Goal: Information Seeking & Learning: Learn about a topic

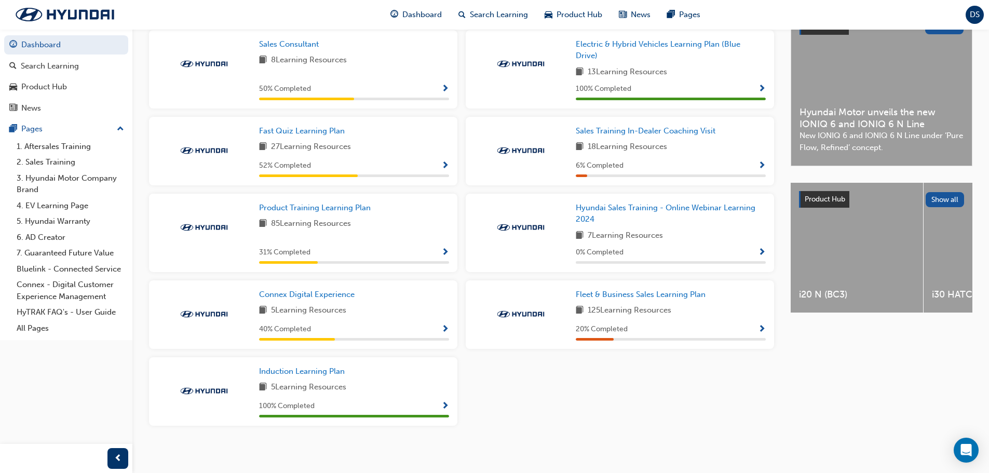
scroll to position [260, 0]
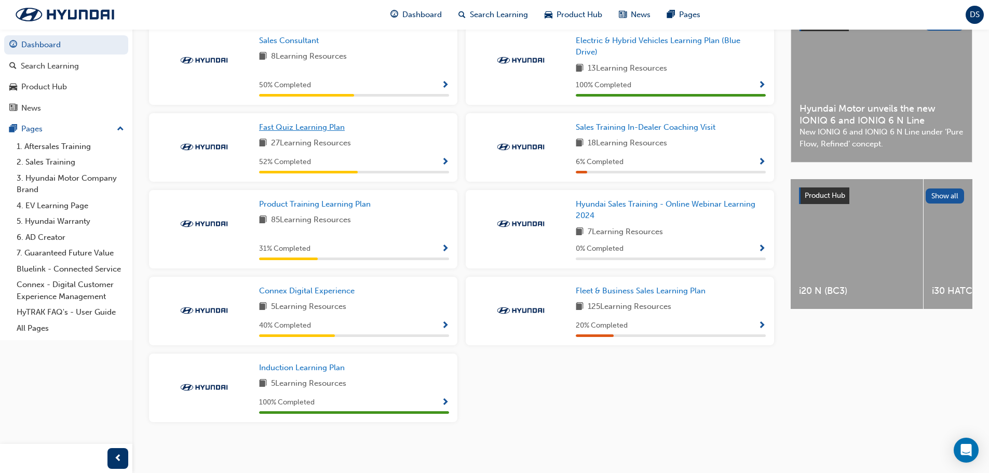
click at [302, 129] on span "Fast Quiz Learning Plan" at bounding box center [302, 127] width 86 height 9
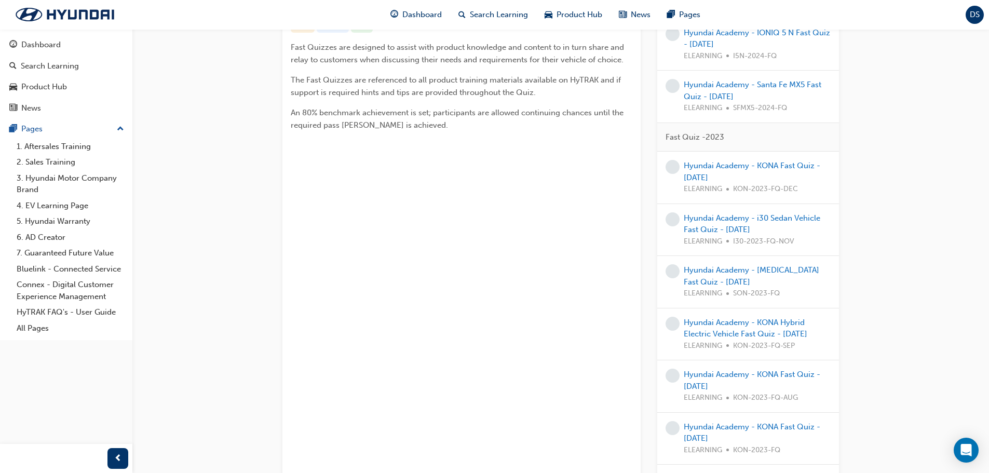
scroll to position [208, 0]
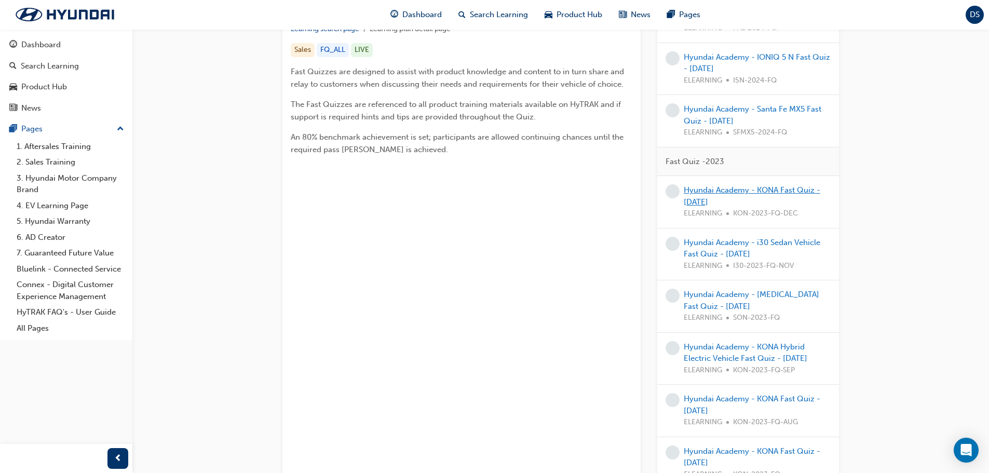
click at [726, 188] on link "Hyundai Academy - KONA Fast Quiz - [DATE]" at bounding box center [752, 195] width 137 height 21
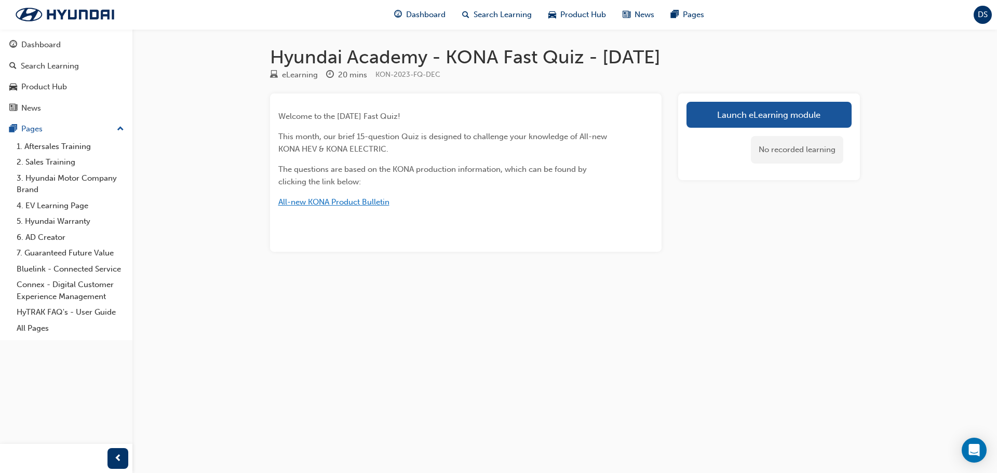
click at [372, 202] on span "All-new KONA Product Bulletin" at bounding box center [333, 201] width 111 height 9
click at [320, 199] on span "All-new KONA Product Bulletin" at bounding box center [333, 201] width 111 height 9
click at [318, 200] on span "All-new KONA Product Bulletin" at bounding box center [333, 201] width 111 height 9
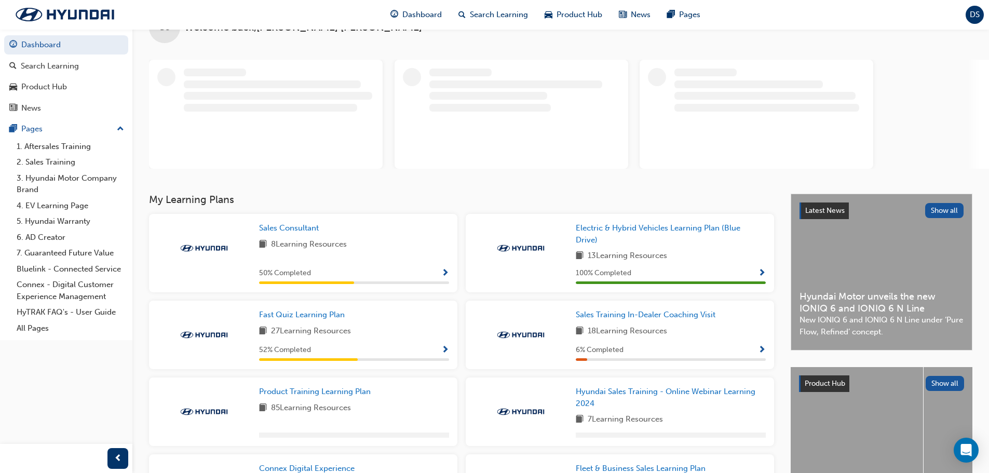
scroll to position [52, 0]
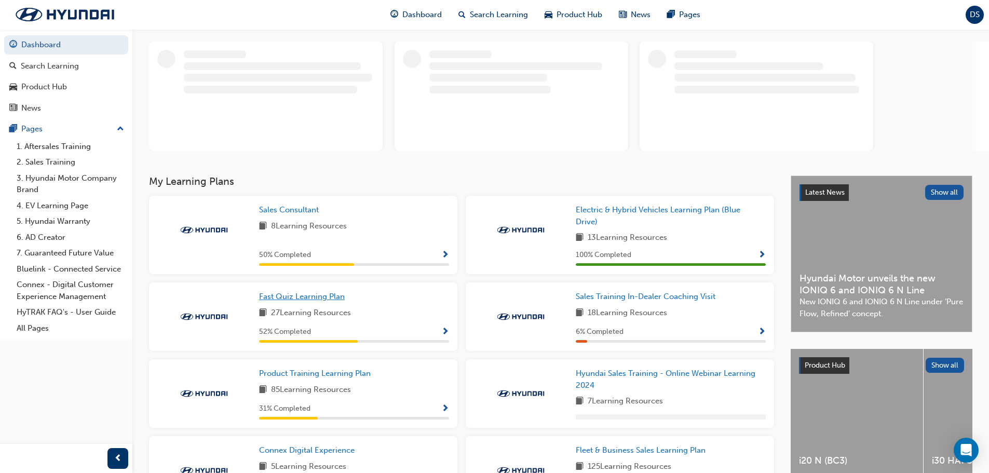
click at [300, 294] on span "Fast Quiz Learning Plan" at bounding box center [302, 296] width 86 height 9
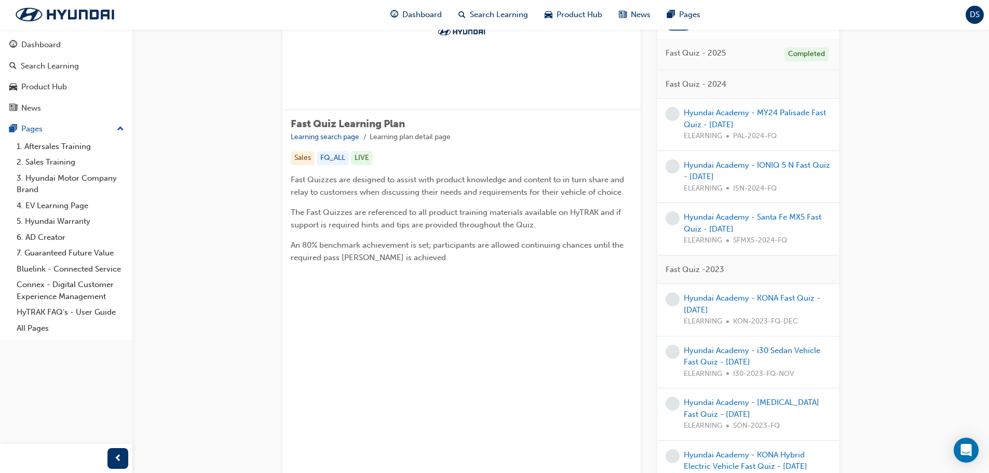
scroll to position [104, 0]
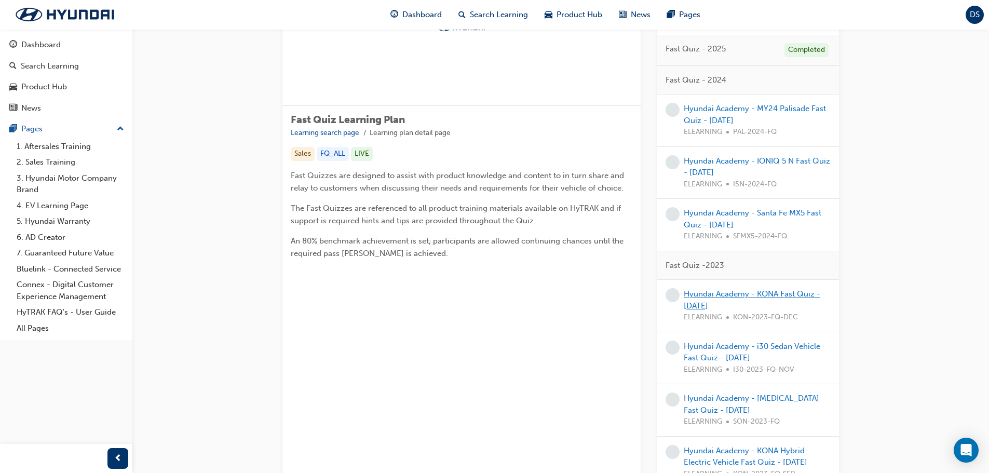
click at [721, 292] on link "Hyundai Academy - KONA Fast Quiz - [DATE]" at bounding box center [752, 299] width 137 height 21
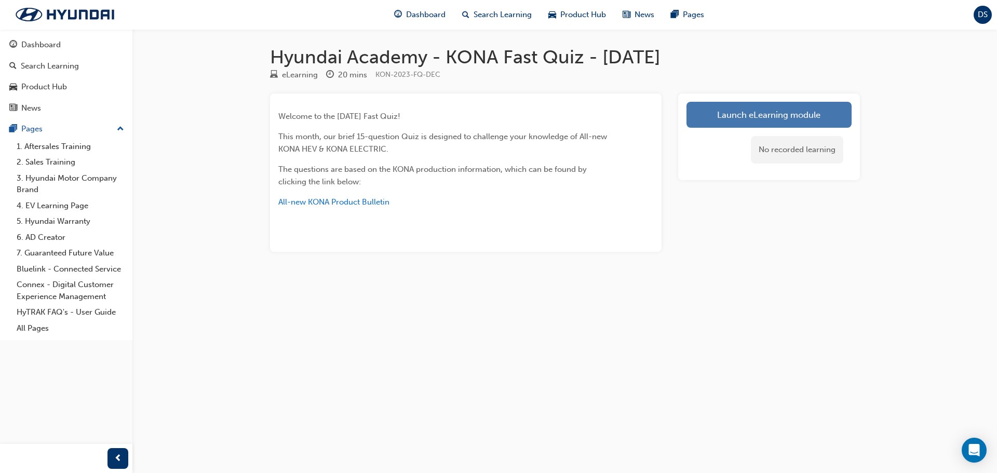
click at [755, 110] on link "Launch eLearning module" at bounding box center [769, 115] width 165 height 26
